Goal: Check status

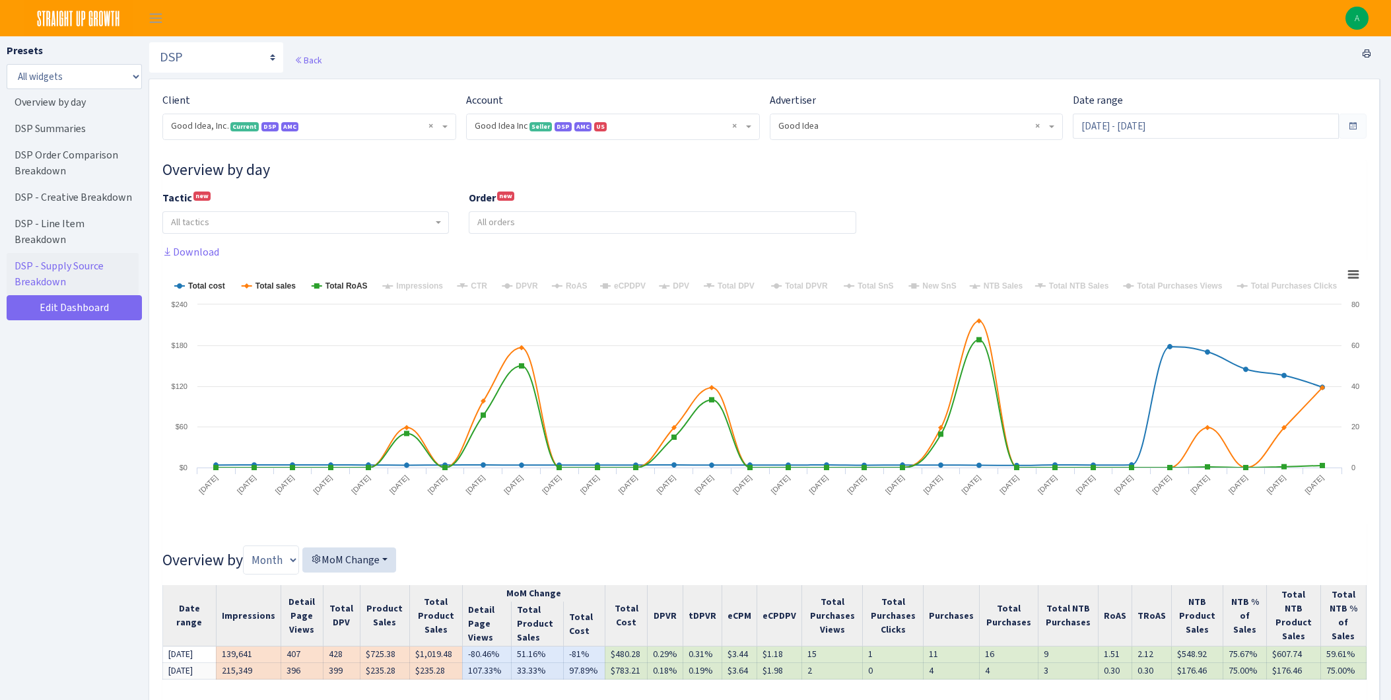
select select "2070955144202371"
select select "583876565419656403"
select select
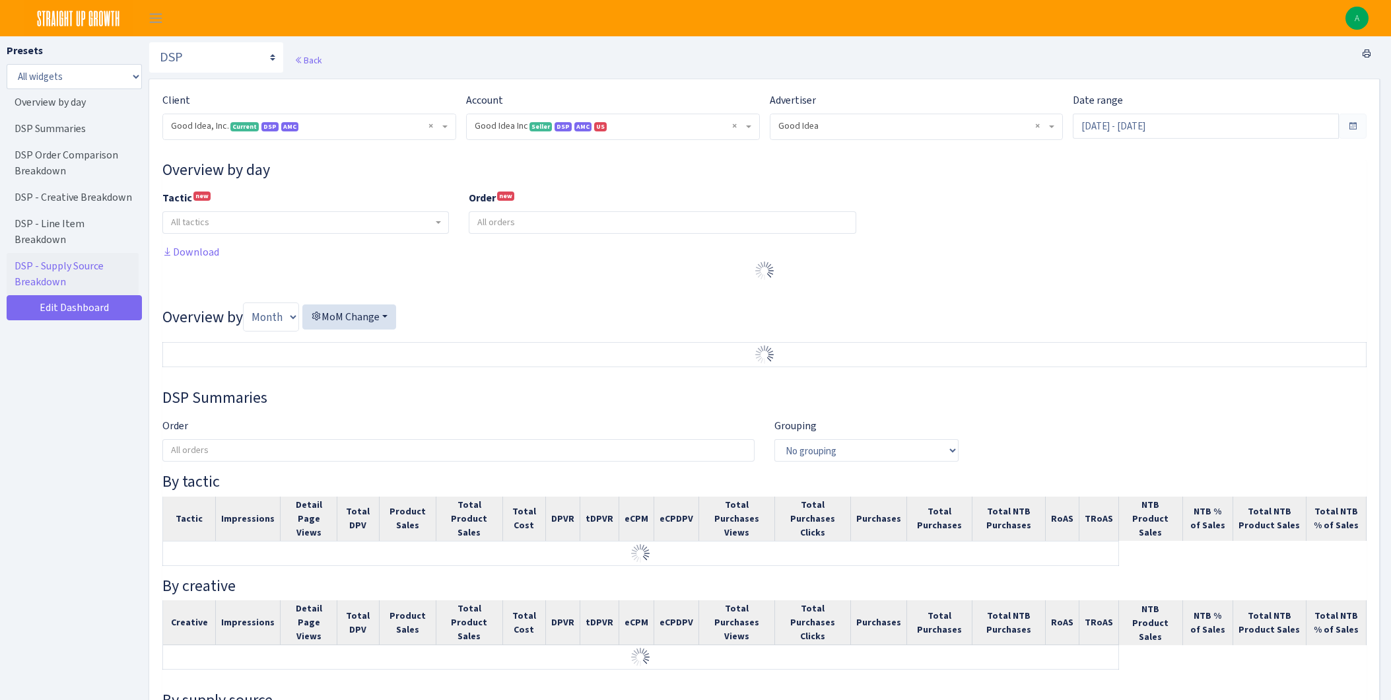
select select "2070955144202371"
select select "583876565419656403"
select select
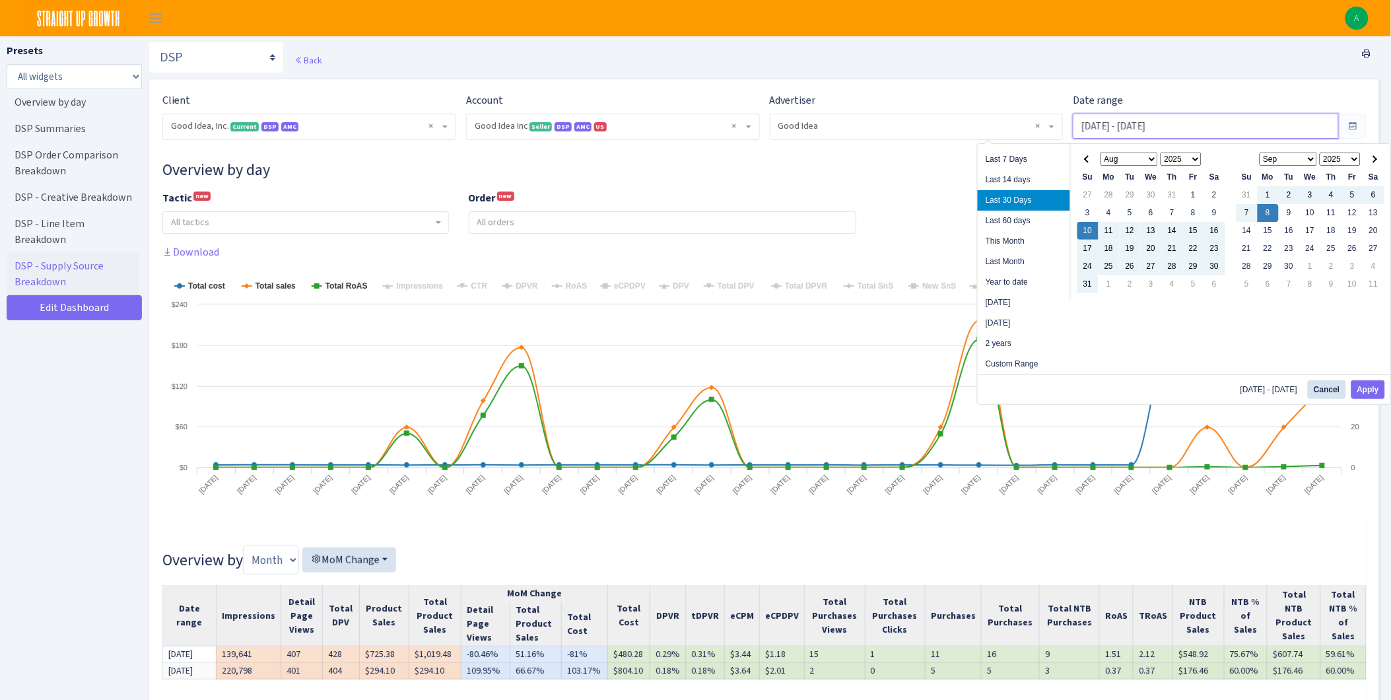
click at [1258, 130] on input "[DATE] - [DATE]" at bounding box center [1206, 126] width 266 height 25
click at [1370, 392] on button "Apply" at bounding box center [1368, 389] width 34 height 18
type input "Aug 10, 2025 - Sep 9, 2025"
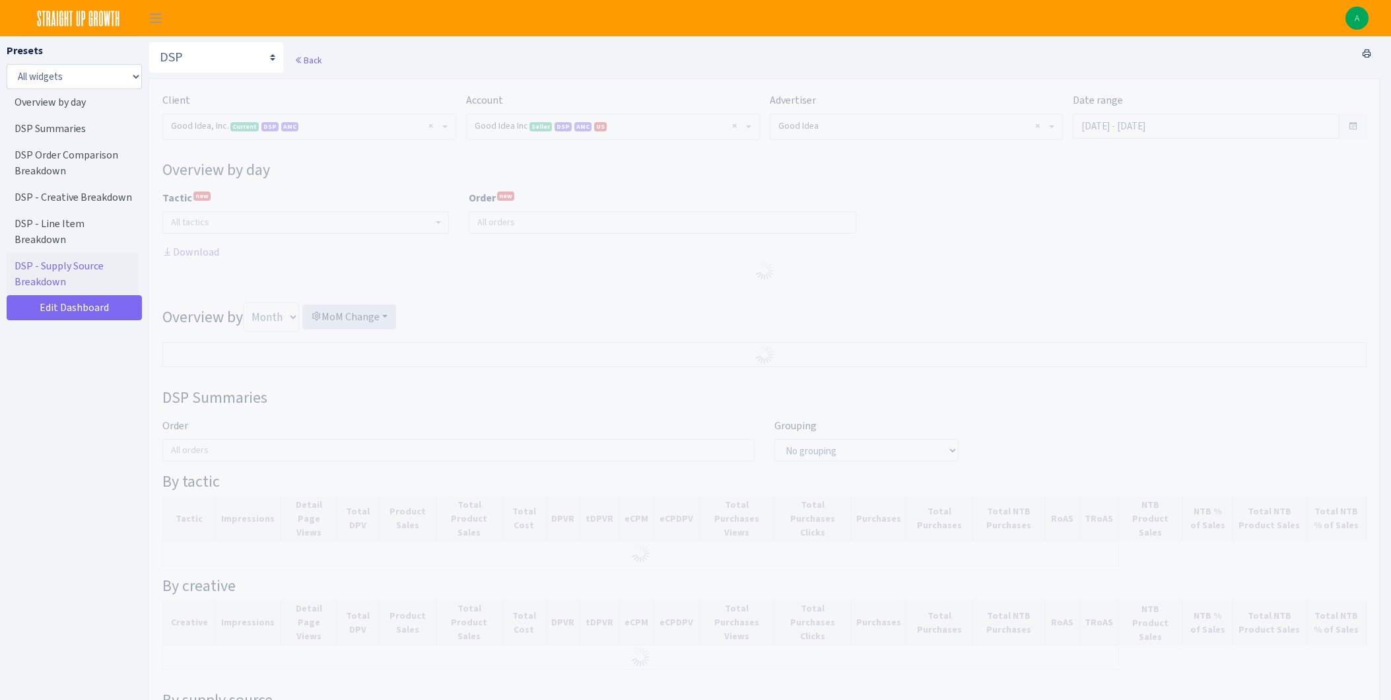
select select "2070955144202371"
select select "583876565419656403"
select select
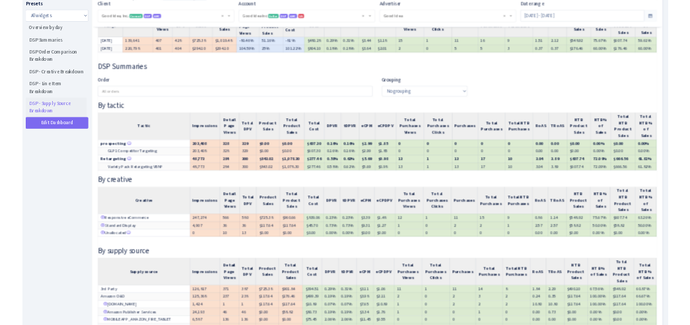
scroll to position [586, 0]
